Goal: Task Accomplishment & Management: Use online tool/utility

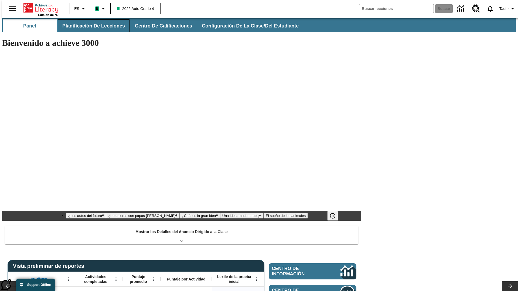
click at [90, 26] on span "Planificación de lecciones" at bounding box center [93, 26] width 63 height 6
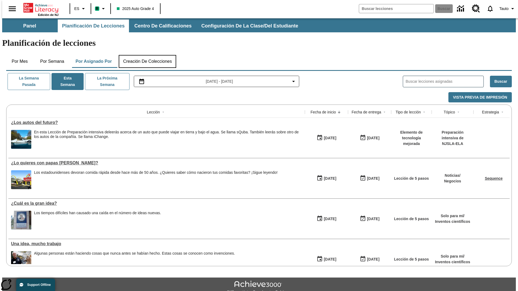
click at [147, 55] on button "Creación de colecciones" at bounding box center [147, 61] width 57 height 13
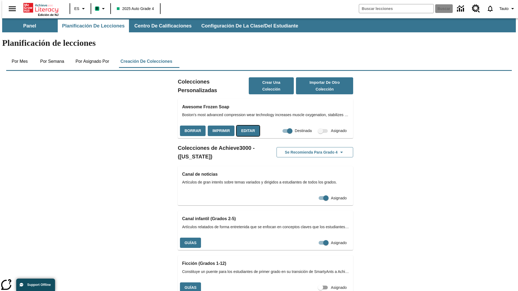
click at [246, 126] on button "Editar" at bounding box center [247, 131] width 23 height 11
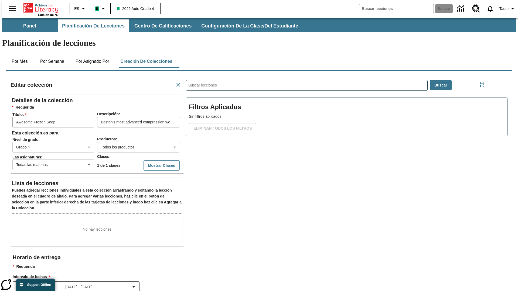
scroll to position [0, 0]
click at [130, 128] on body "Saltar al contenido principal Edición de NJ ES B 2025 Auto Grade 4 Buscar 0 Tau…" at bounding box center [258, 187] width 513 height 338
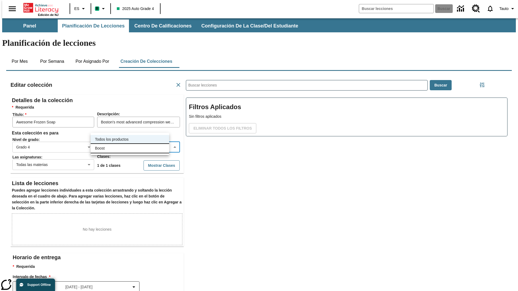
click at [130, 148] on li "Boost" at bounding box center [130, 148] width 78 height 9
type input "12"
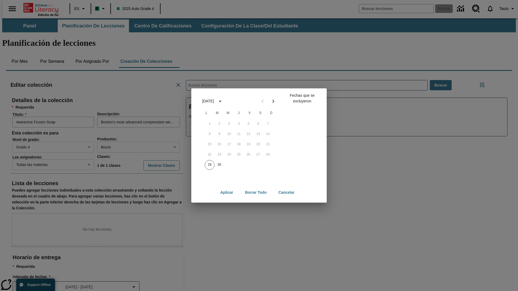
scroll to position [60, 0]
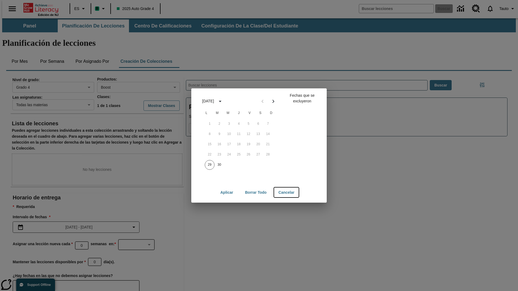
click at [287, 192] on button "Cancelar" at bounding box center [286, 193] width 25 height 10
